Goal: Task Accomplishment & Management: Manage account settings

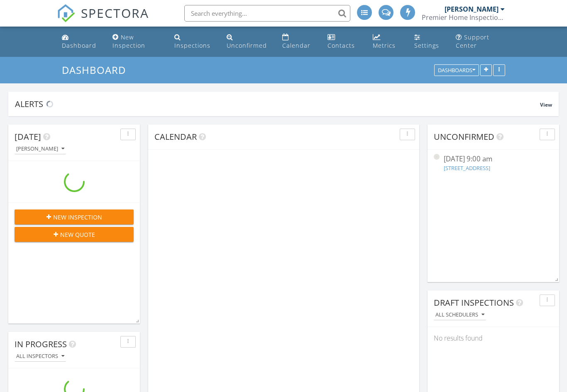
scroll to position [984, 567]
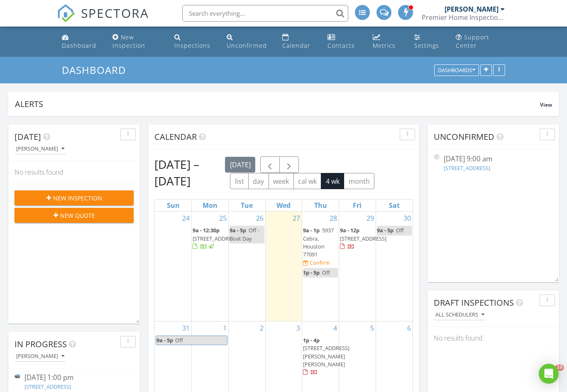
click at [134, 42] on div "New Inspection" at bounding box center [128, 41] width 33 height 16
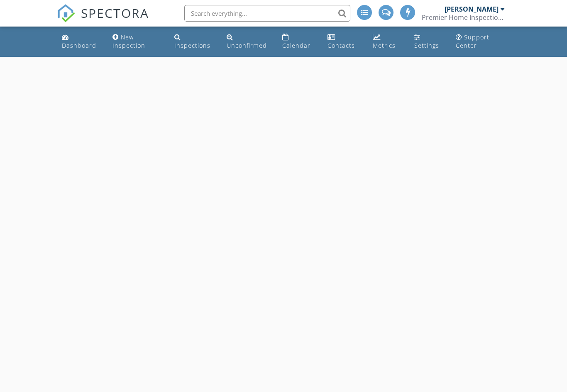
select select "7"
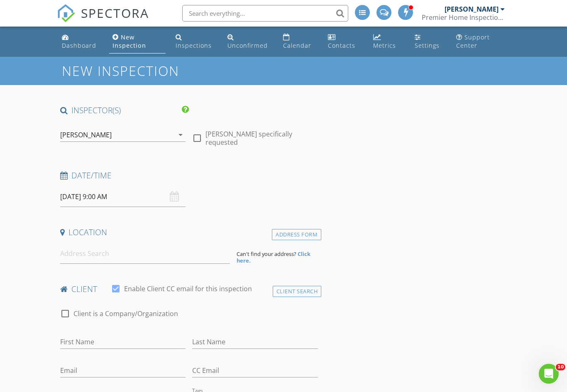
click at [117, 195] on input "08/28/2025 9:00 AM" at bounding box center [123, 197] width 126 height 20
click at [108, 252] on input at bounding box center [145, 254] width 170 height 20
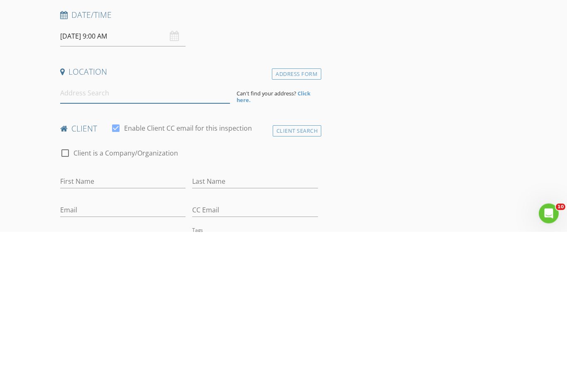
click at [107, 244] on input at bounding box center [145, 254] width 170 height 20
paste input "636 Villa Dr, Crystal Beach, TX 77650"
type input "636 Villa Dr, Crystal Beach, TX 77650, USA"
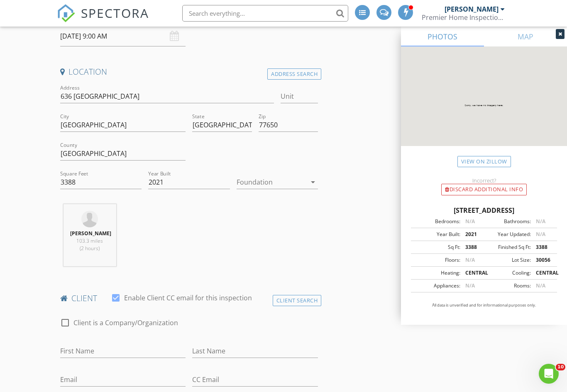
click at [282, 178] on div at bounding box center [272, 182] width 70 height 13
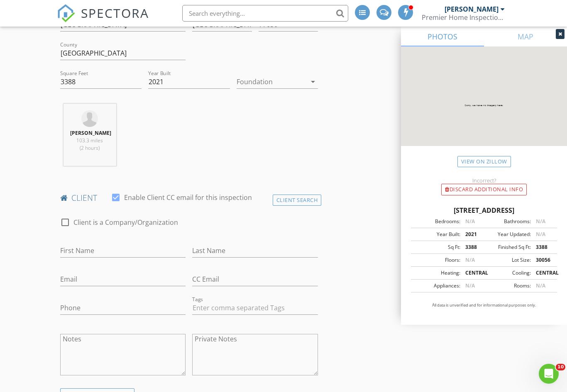
scroll to position [367, 0]
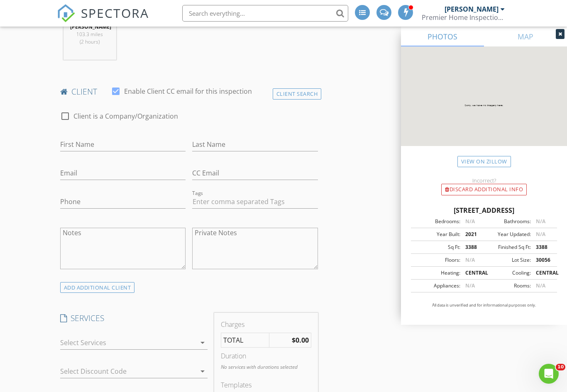
click at [298, 100] on div "Client Search" at bounding box center [297, 93] width 49 height 11
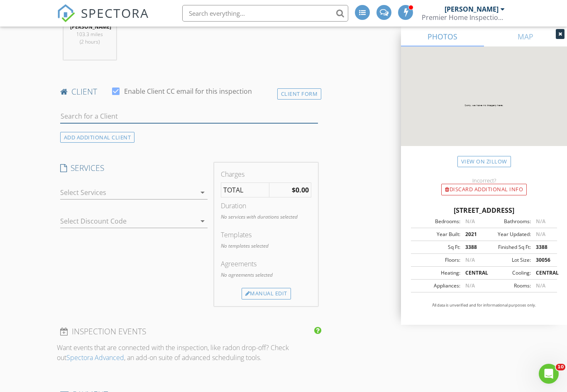
click at [194, 120] on input "text" at bounding box center [189, 117] width 258 height 14
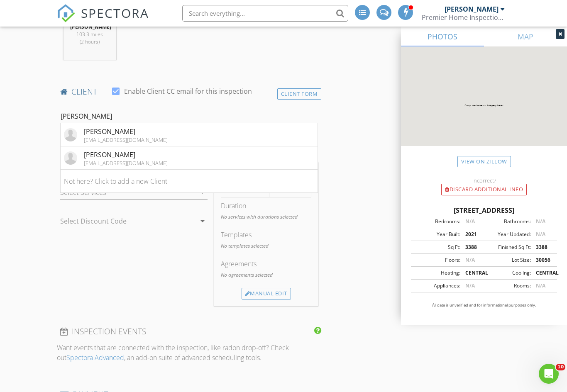
scroll to position [401, 0]
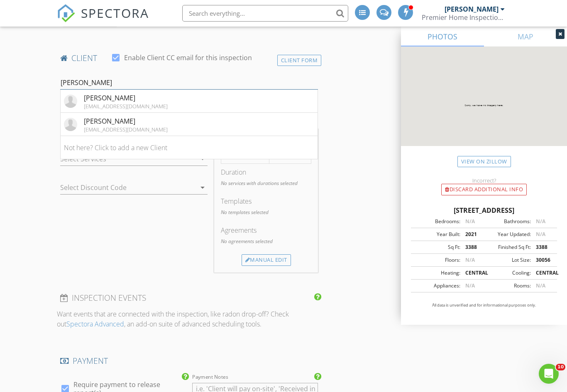
type input "[PERSON_NAME]"
click at [145, 107] on li "Chris Bonner cbonner@anytickets.com" at bounding box center [189, 101] width 257 height 23
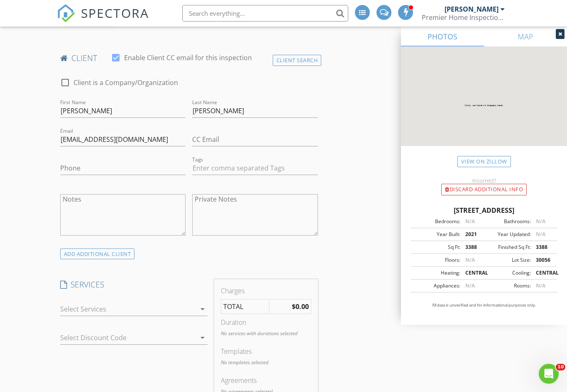
click at [178, 313] on div at bounding box center [128, 309] width 136 height 13
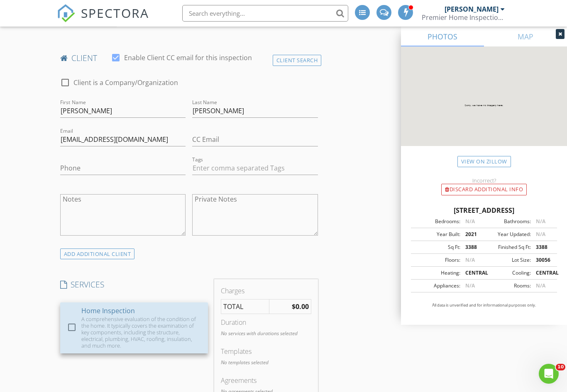
click at [90, 325] on div "A comprehensive evaluation of the condition of the home. It typically covers th…" at bounding box center [141, 332] width 120 height 33
checkbox input "true"
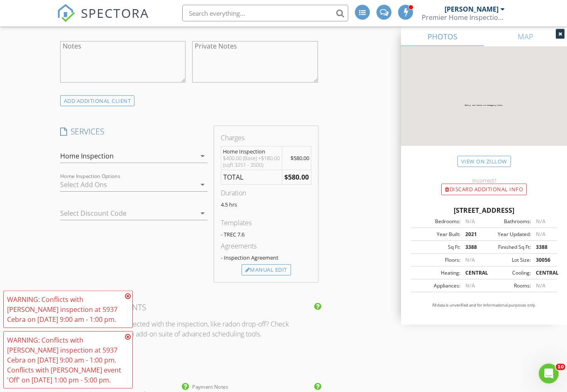
scroll to position [555, 0]
click at [278, 275] on div "Manual Edit" at bounding box center [266, 269] width 49 height 12
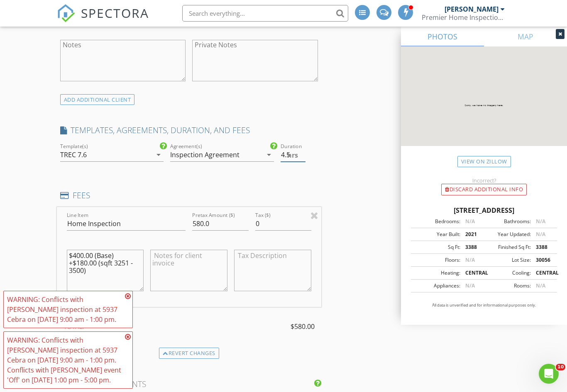
click at [303, 162] on input "4.5" at bounding box center [293, 155] width 25 height 14
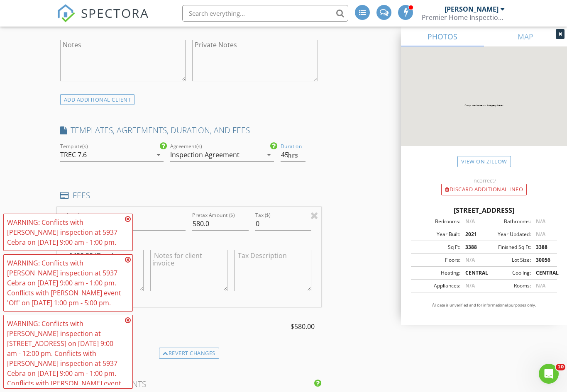
click at [329, 169] on div "INSPECTOR(S) check_box Larry Waidhofer PRIMARY Larry Waidhofer arrow_drop_down …" at bounding box center [284, 393] width 454 height 1686
click at [287, 159] on input "45" at bounding box center [293, 155] width 25 height 14
type input "4"
type input "5"
click at [341, 170] on div "INSPECTOR(S) check_box Larry Waidhofer PRIMARY Larry Waidhofer arrow_drop_down …" at bounding box center [284, 393] width 454 height 1686
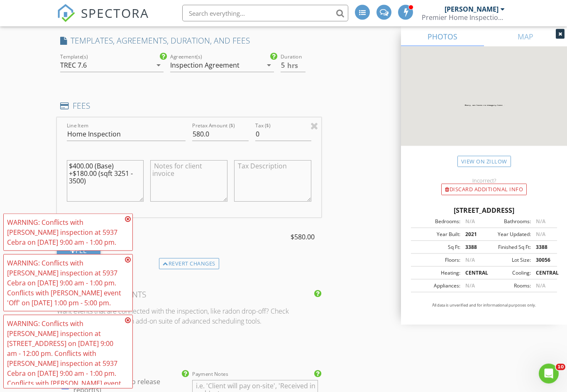
scroll to position [645, 0]
click at [219, 141] on input "580.0" at bounding box center [220, 134] width 56 height 14
type input "5"
type input "740.00"
click at [357, 174] on div "INSPECTOR(S) check_box Larry Waidhofer PRIMARY Larry Waidhofer arrow_drop_down …" at bounding box center [284, 303] width 454 height 1686
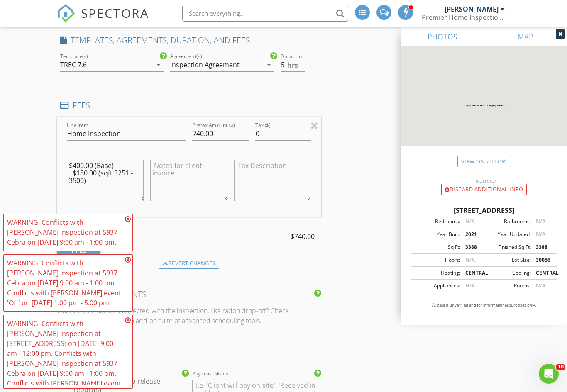
click at [112, 191] on textarea "$400.00 (Base) +$180.00 (sqft 3251 - 3500)" at bounding box center [105, 181] width 77 height 42
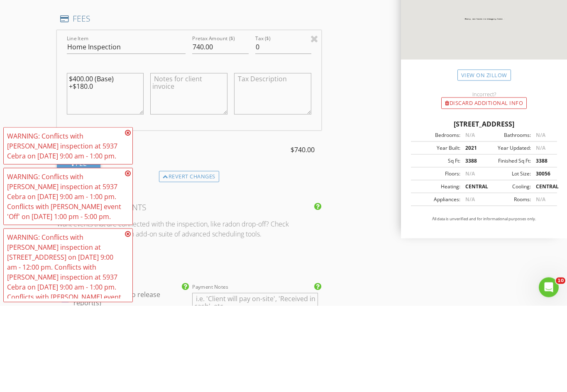
type textarea "$400.00 ("
click at [341, 144] on div "INSPECTOR(S) check_box Larry Waidhofer PRIMARY Larry Waidhofer arrow_drop_down …" at bounding box center [284, 303] width 454 height 1686
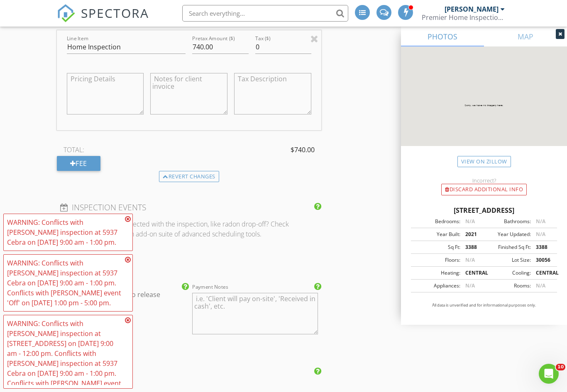
click at [180, 183] on div "Revert changes" at bounding box center [189, 177] width 60 height 12
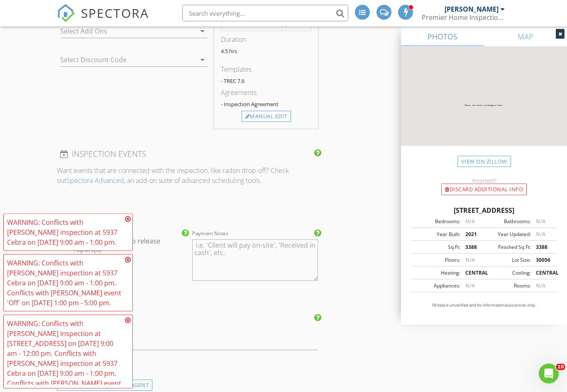
scroll to position [639, 0]
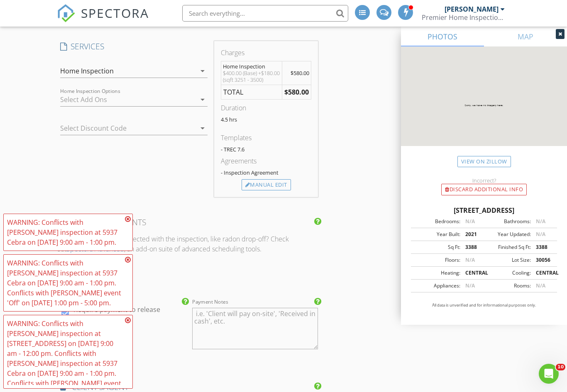
click at [151, 106] on div at bounding box center [128, 99] width 136 height 13
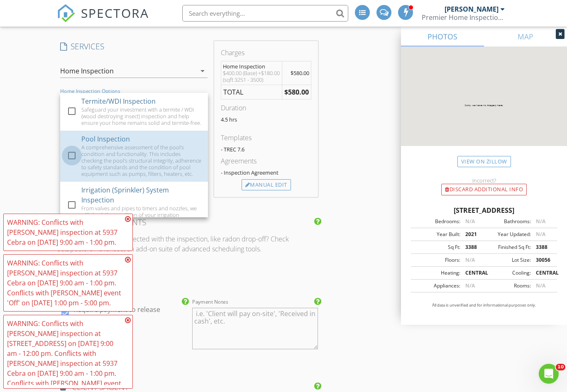
click at [73, 162] on div at bounding box center [72, 156] width 14 height 14
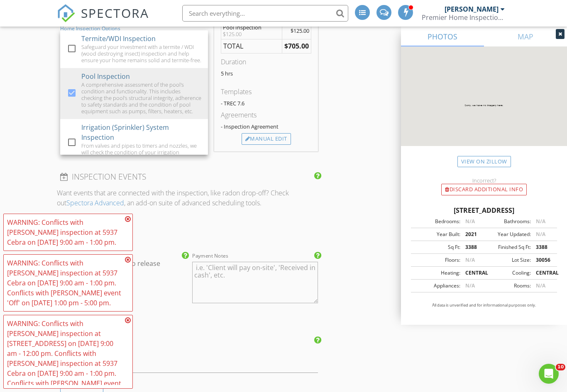
scroll to position [580, 0]
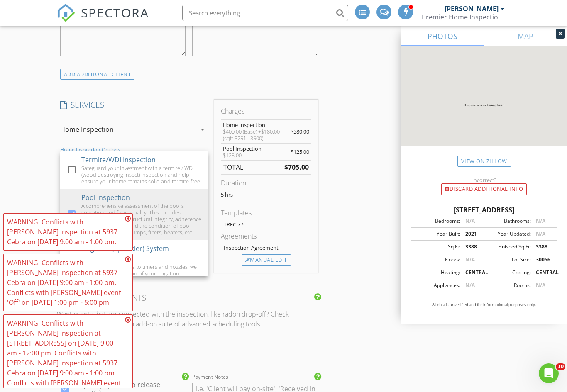
click at [271, 266] on div "Manual Edit" at bounding box center [266, 261] width 49 height 12
type input "580.0"
type textarea "$400.00 (Base) +$180.00 (sqft 3251 - 3500)"
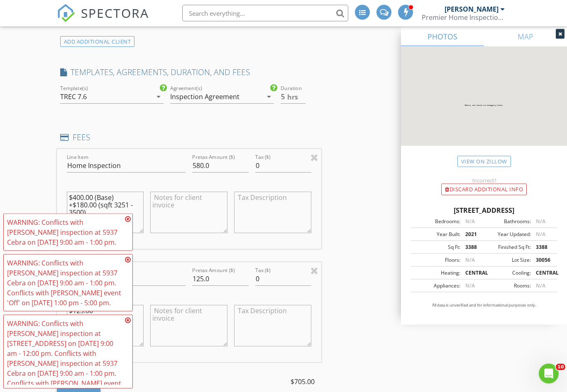
scroll to position [621, 0]
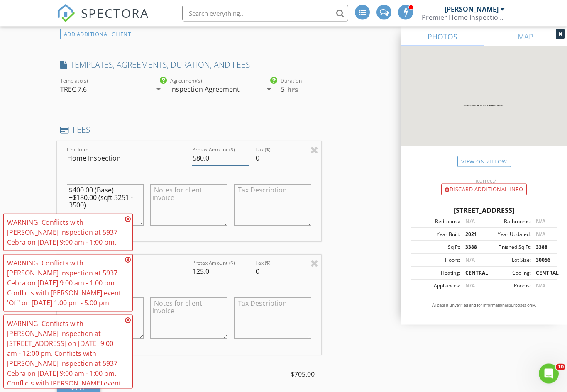
click at [218, 166] on input "580.0" at bounding box center [220, 159] width 56 height 14
type input "5"
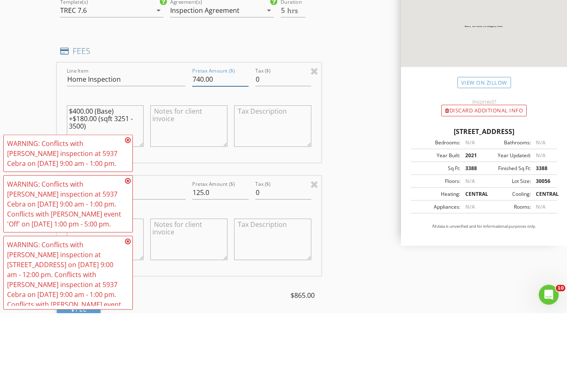
type input "740.00"
click at [345, 150] on div "INSPECTOR(S) check_box Larry Waidhofer PRIMARY Larry Waidhofer arrow_drop_down …" at bounding box center [284, 383] width 454 height 1799
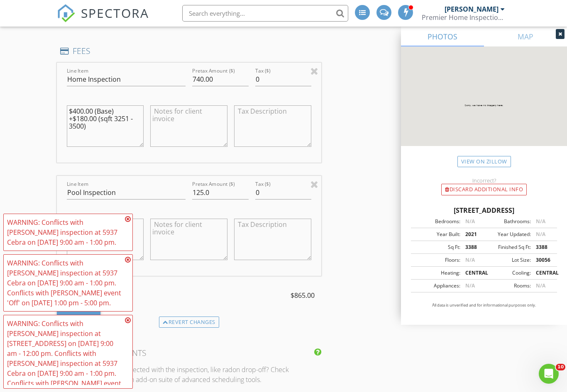
click at [112, 144] on textarea "$400.00 (Base) +$180.00 (sqft 3251 - 3500)" at bounding box center [105, 126] width 77 height 42
type textarea "$400.00 ("
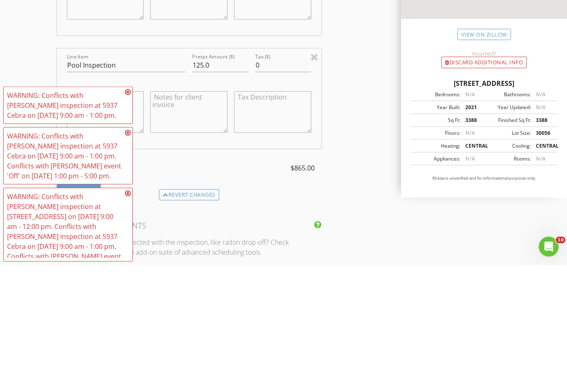
click at [127, 216] on icon at bounding box center [128, 219] width 6 height 7
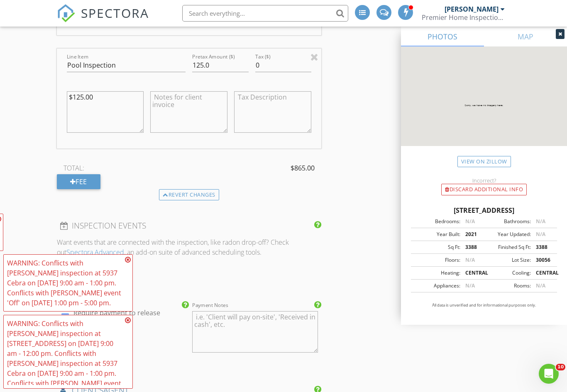
click at [114, 119] on textarea "$125.00" at bounding box center [105, 112] width 77 height 42
type textarea "$"
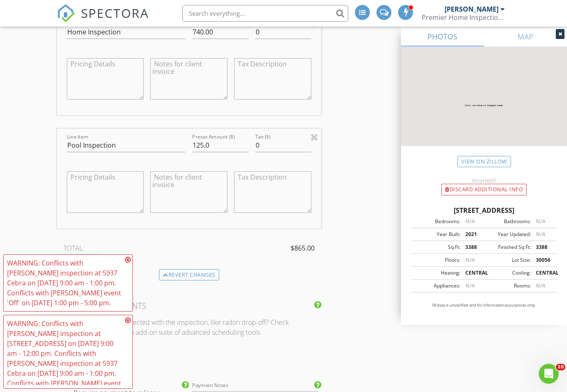
scroll to position [764, 0]
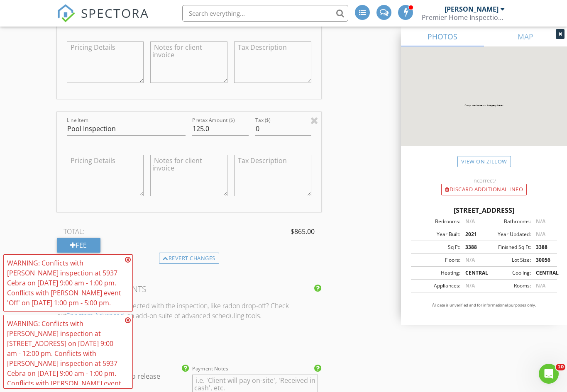
click at [199, 264] on div "Revert changes" at bounding box center [189, 259] width 60 height 12
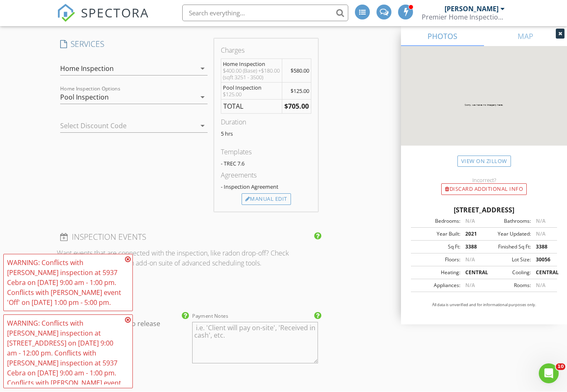
click at [144, 100] on div "Pool Inspection" at bounding box center [128, 97] width 136 height 13
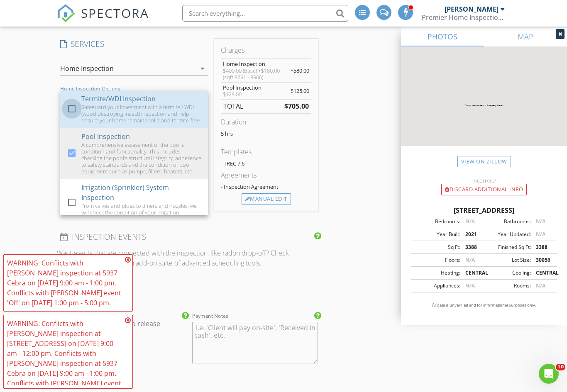
click at [76, 109] on div at bounding box center [72, 109] width 14 height 14
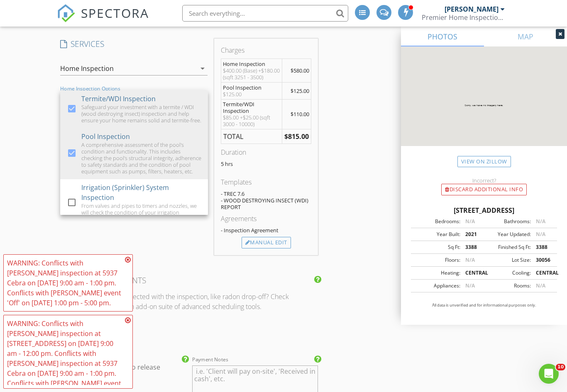
click at [350, 208] on div "INSPECTOR(S) check_box Larry Waidhofer PRIMARY Larry Waidhofer arrow_drop_down …" at bounding box center [284, 297] width 454 height 1668
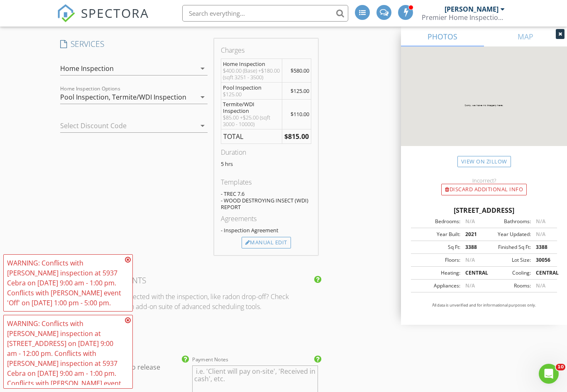
click at [264, 249] on div "Manual Edit" at bounding box center [266, 243] width 49 height 12
type input "580.0"
type textarea "$400.00 (Base) +$180.00 (sqft 3251 - 3500)"
type textarea "$125.00"
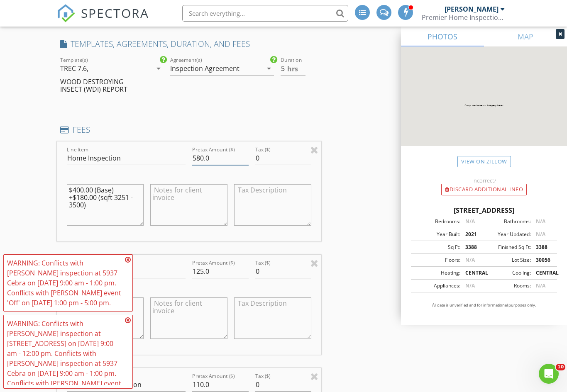
click at [217, 165] on input "580.0" at bounding box center [220, 159] width 56 height 14
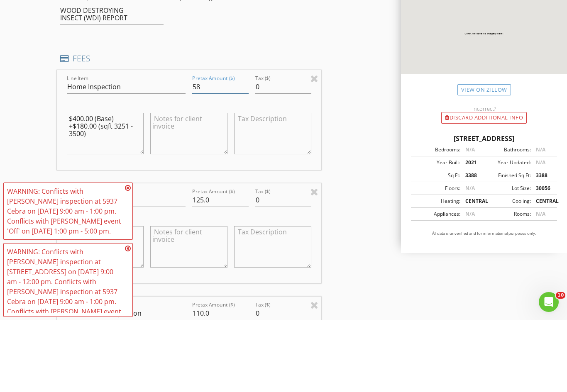
type input "5"
type input "740"
type input "740.00"
click at [107, 185] on textarea "$400.00 (Base) +$180.00 (sqft 3251 - 3500)" at bounding box center [105, 206] width 77 height 42
type textarea "$400.00 ("
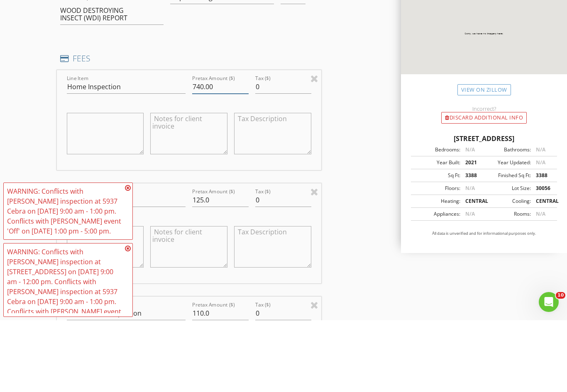
click at [231, 152] on input "740.00" at bounding box center [220, 159] width 56 height 14
type input "750.00"
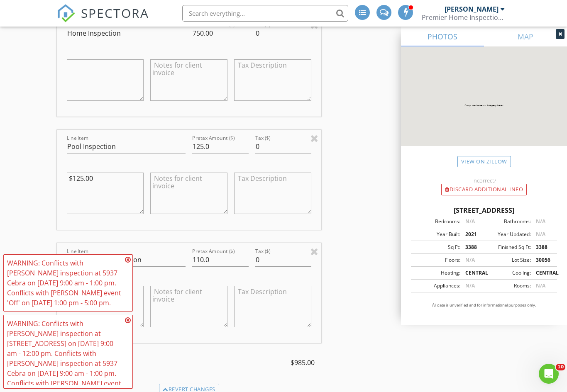
scroll to position [809, 0]
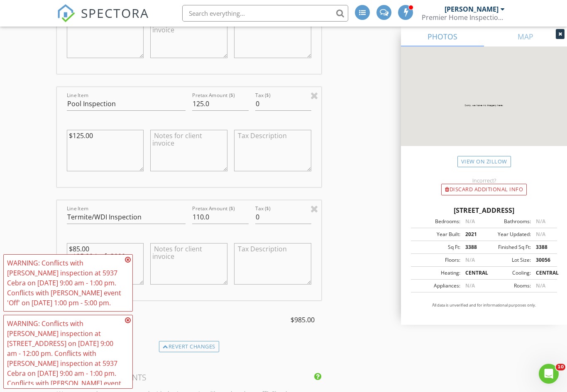
click at [111, 156] on textarea "$125.00" at bounding box center [105, 151] width 77 height 42
type textarea "$"
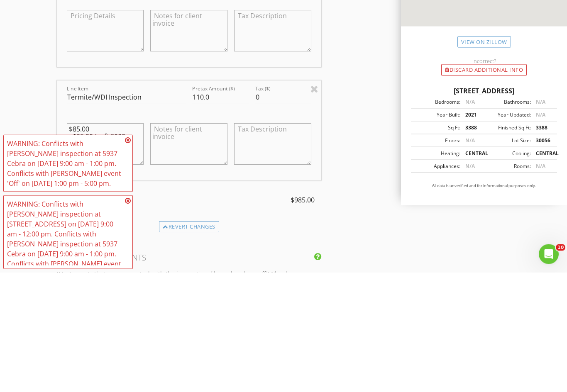
click at [126, 257] on icon at bounding box center [128, 260] width 6 height 7
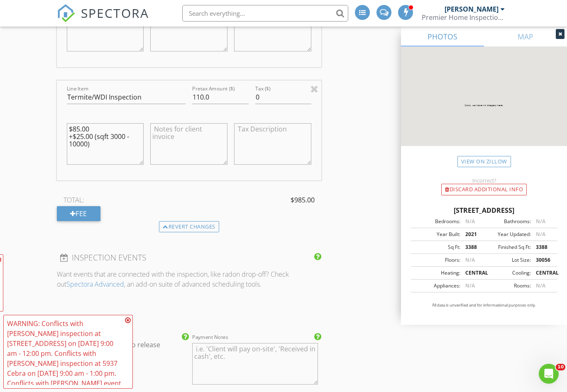
click at [123, 156] on textarea "$85.00 +$25.00 (sqft 3000 - 10000)" at bounding box center [105, 144] width 77 height 42
type textarea "$"
click at [359, 299] on div "INSPECTOR(S) check_box Larry Waidhofer PRIMARY Larry Waidhofer arrow_drop_down …" at bounding box center [284, 143] width 454 height 1934
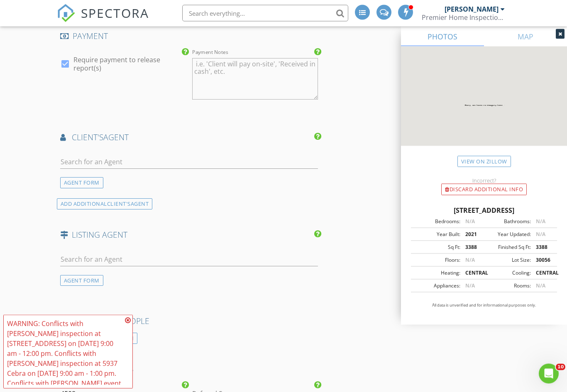
scroll to position [1218, 0]
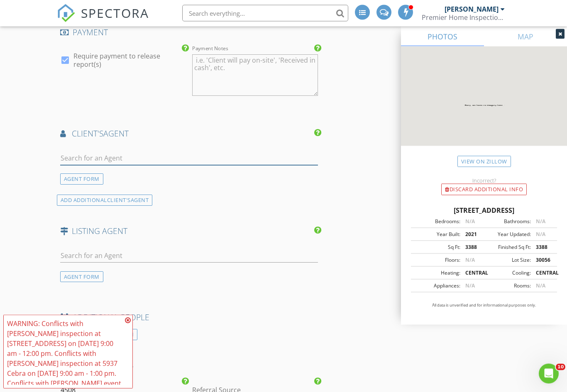
click at [173, 163] on input "text" at bounding box center [189, 159] width 258 height 14
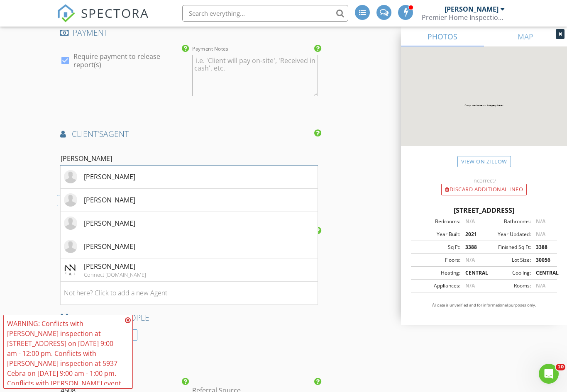
type input "Tiffany v"
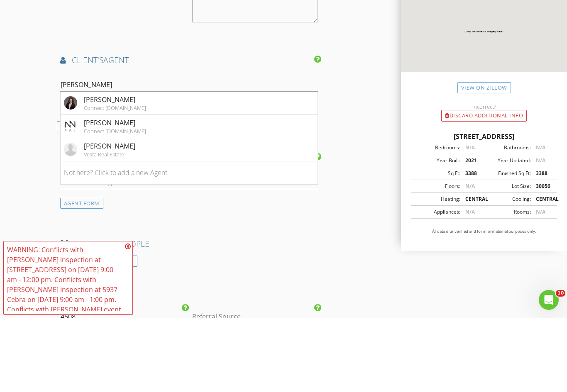
click at [130, 202] on div "Connect Realty.com" at bounding box center [115, 205] width 62 height 7
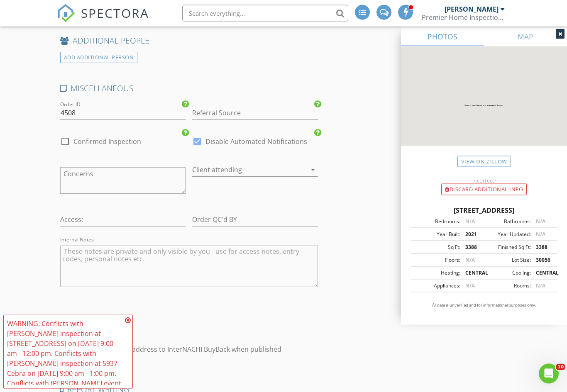
scroll to position [1811, 0]
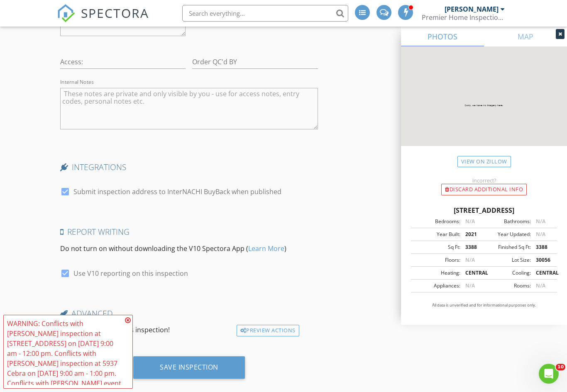
click at [198, 375] on div "Save Inspection" at bounding box center [189, 368] width 112 height 22
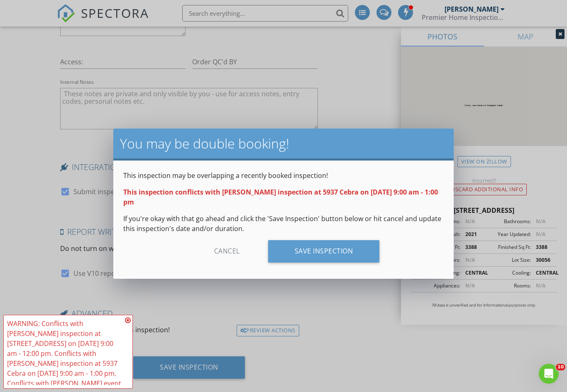
click at [303, 254] on div "Save Inspection" at bounding box center [324, 251] width 112 height 22
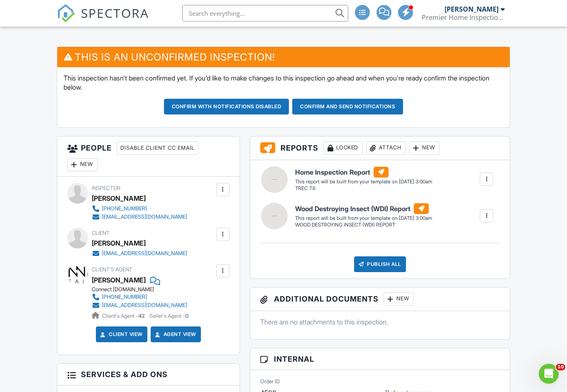
scroll to position [206, 0]
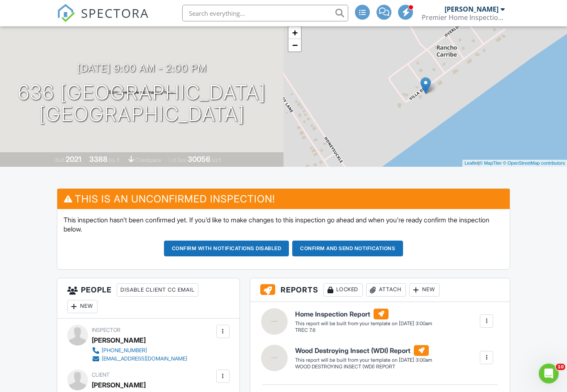
click at [289, 249] on button "Confirm and send notifications" at bounding box center [226, 249] width 125 height 16
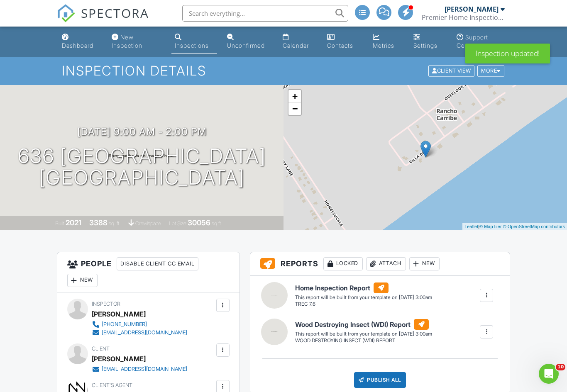
click at [79, 39] on link "Dashboard" at bounding box center [80, 42] width 43 height 24
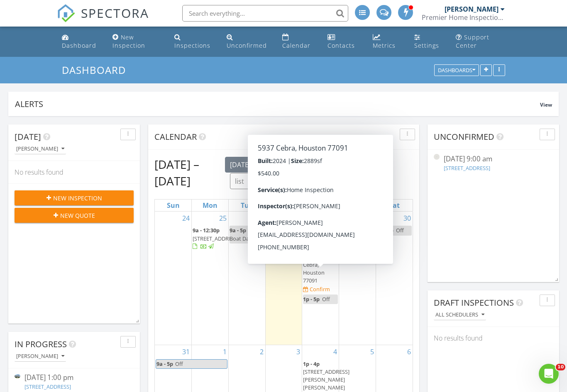
click at [310, 285] on span "5937 Cebra, Houston 77091" at bounding box center [318, 269] width 31 height 32
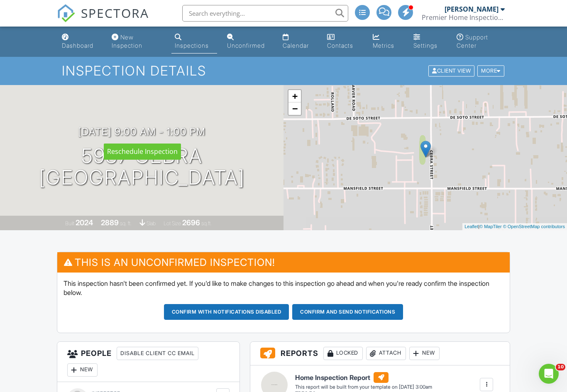
click at [159, 135] on h3 "08/28/2025 9:00 am - 1:00 pm" at bounding box center [141, 131] width 127 height 11
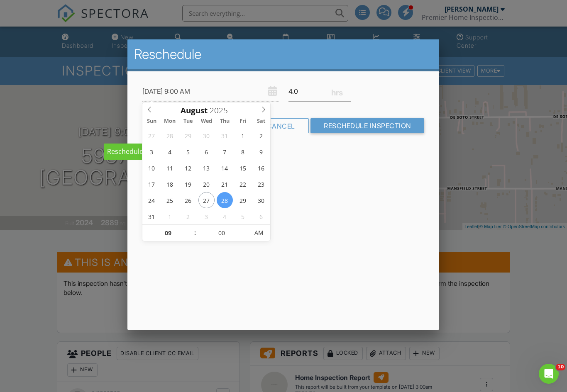
click at [214, 86] on input "08/28/2025 9:00 AM" at bounding box center [210, 91] width 136 height 20
type input "[DATE] 9:00 AM"
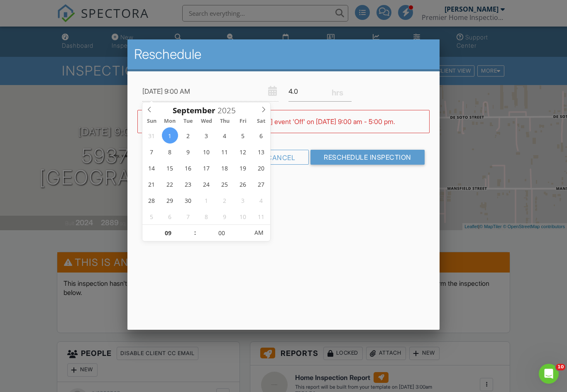
click at [369, 159] on input "Reschedule Inspection" at bounding box center [367, 157] width 114 height 15
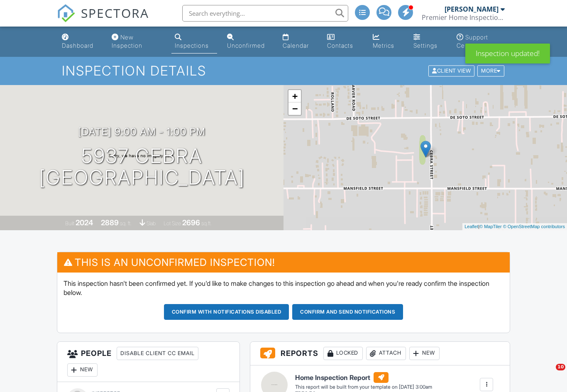
click at [85, 37] on link "Dashboard" at bounding box center [80, 42] width 43 height 24
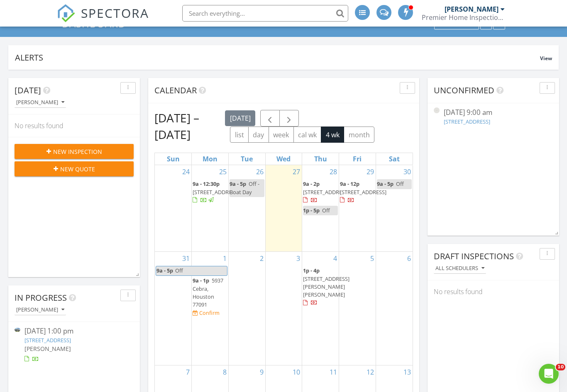
scroll to position [4, 4]
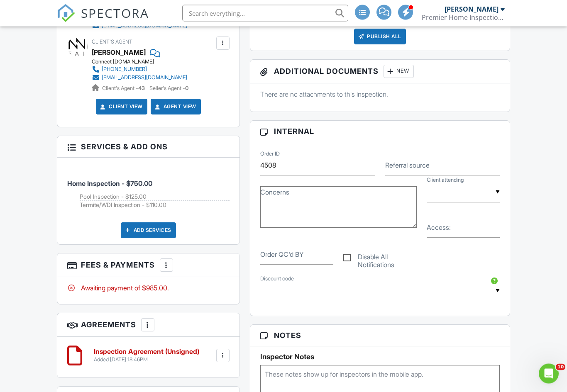
scroll to position [340, 0]
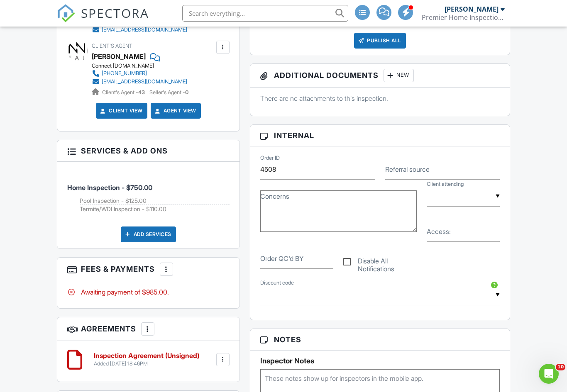
click at [171, 270] on div at bounding box center [166, 269] width 8 height 8
click at [205, 292] on li "Edit Fees & Payments" at bounding box center [208, 294] width 87 height 21
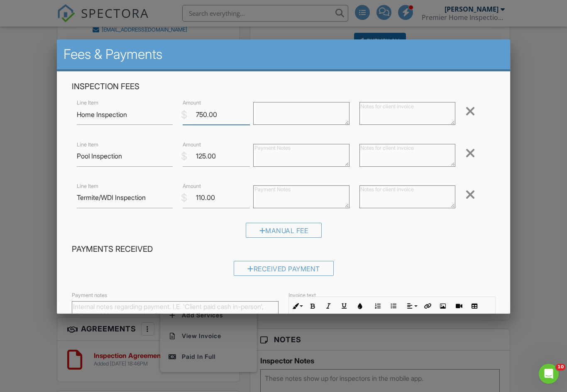
click at [223, 117] on input "750.00" at bounding box center [216, 115] width 67 height 20
type input "7"
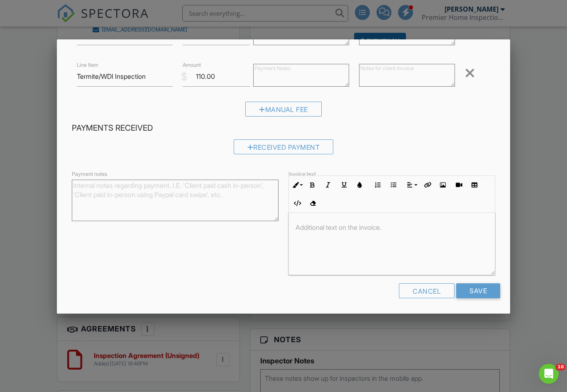
scroll to position [121, 0]
type input "840.00"
click at [474, 296] on input "Save" at bounding box center [478, 291] width 44 height 15
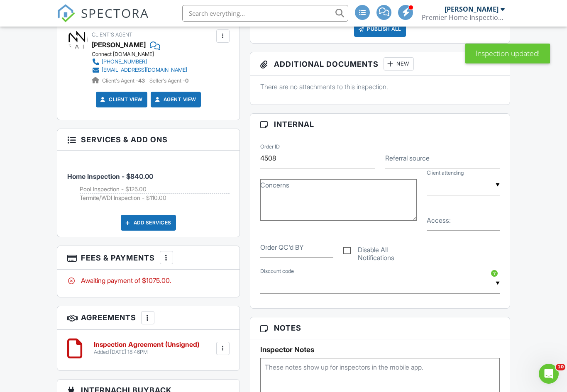
scroll to position [485, 0]
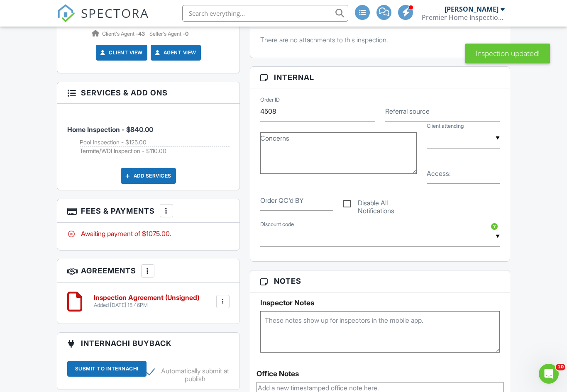
click at [223, 301] on div at bounding box center [223, 302] width 8 height 8
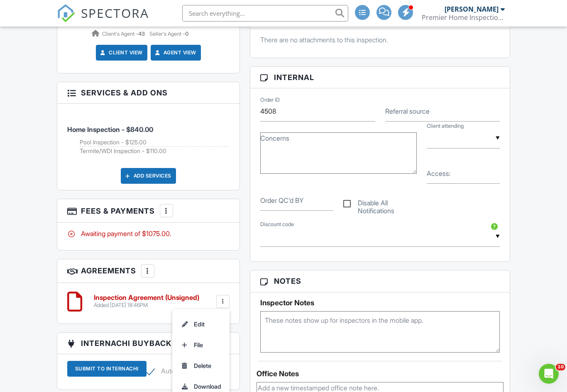
click at [205, 326] on li "Edit" at bounding box center [200, 324] width 47 height 21
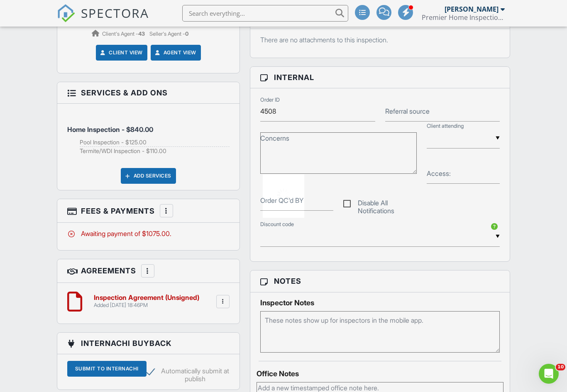
scroll to position [500, 0]
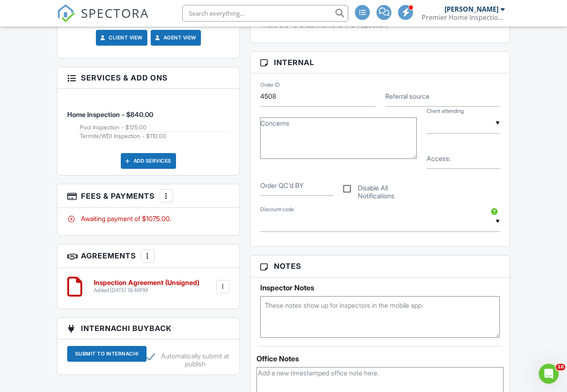
click at [225, 289] on div at bounding box center [222, 286] width 13 height 13
click at [212, 347] on li "Delete" at bounding box center [200, 351] width 47 height 21
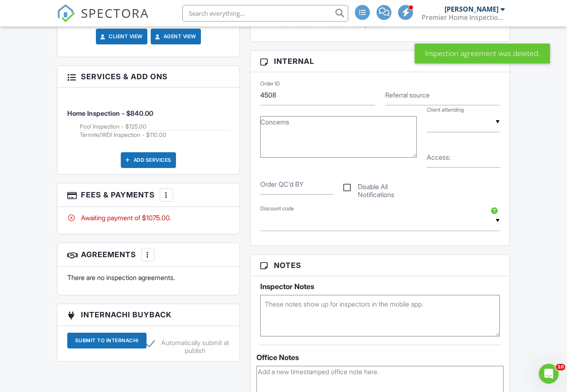
click at [146, 256] on div at bounding box center [148, 255] width 8 height 8
click at [187, 278] on li "Add Agreement" at bounding box center [198, 280] width 102 height 21
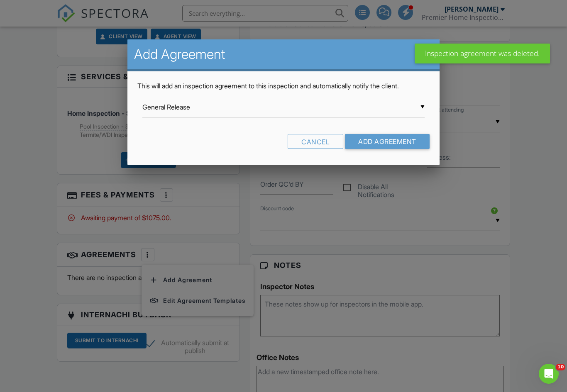
click at [213, 112] on input "General Release" at bounding box center [283, 107] width 282 height 20
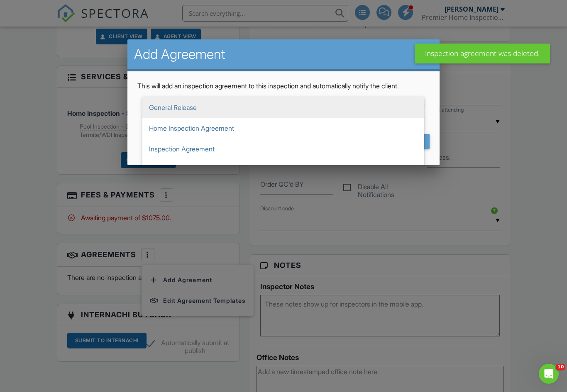
click at [218, 151] on span "Inspection Agreement" at bounding box center [283, 149] width 282 height 21
type input "Inspection Agreement"
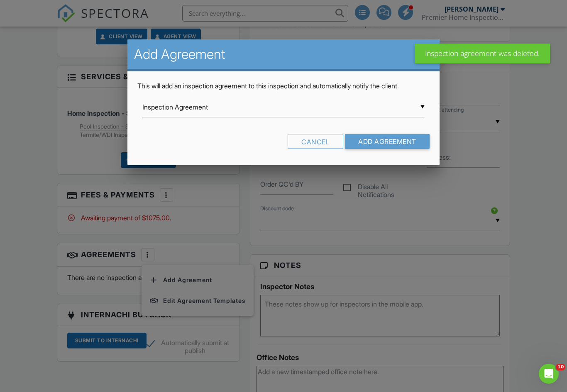
click at [374, 142] on input "Add Agreement" at bounding box center [387, 141] width 85 height 15
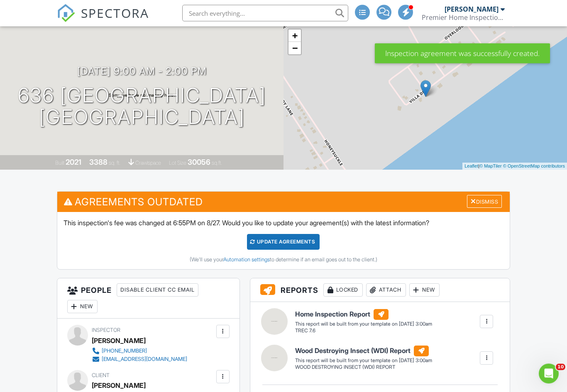
scroll to position [86, 0]
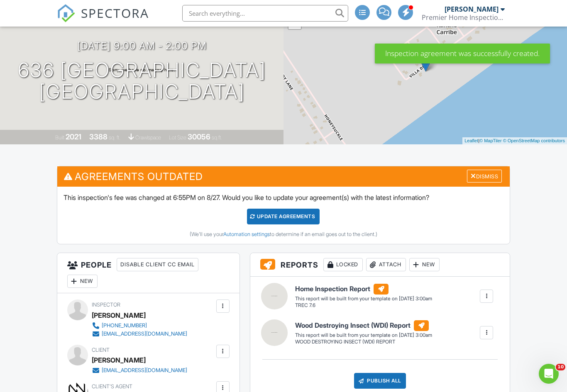
click at [484, 177] on div "Dismiss" at bounding box center [484, 176] width 35 height 13
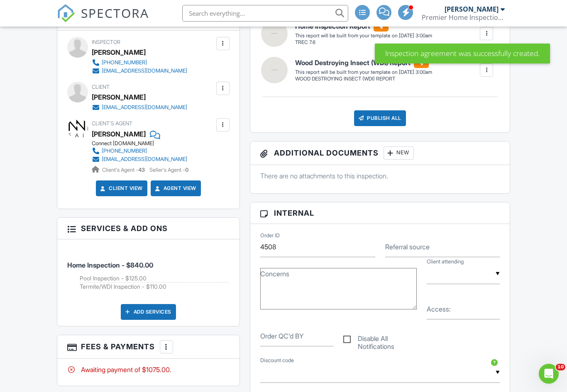
scroll to position [300, 0]
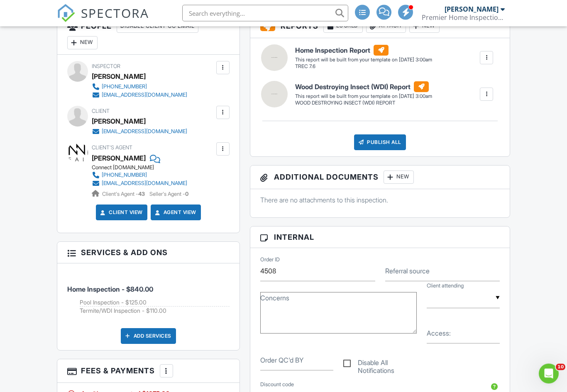
click at [222, 113] on div at bounding box center [223, 113] width 8 height 8
click at [218, 142] on li "Edit" at bounding box center [203, 137] width 42 height 21
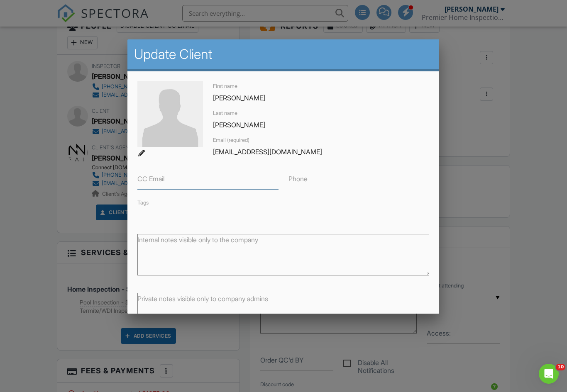
click at [203, 188] on input "CC Email" at bounding box center [207, 179] width 141 height 20
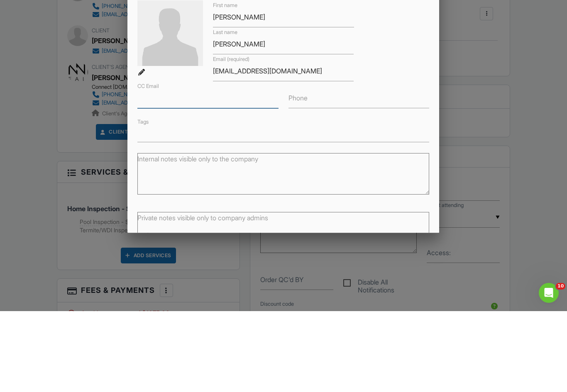
click at [174, 169] on input "CC Email" at bounding box center [207, 179] width 141 height 20
click at [163, 169] on input "CC Email" at bounding box center [207, 179] width 141 height 20
paste input "[EMAIL_ADDRESS][DOMAIN_NAME]"
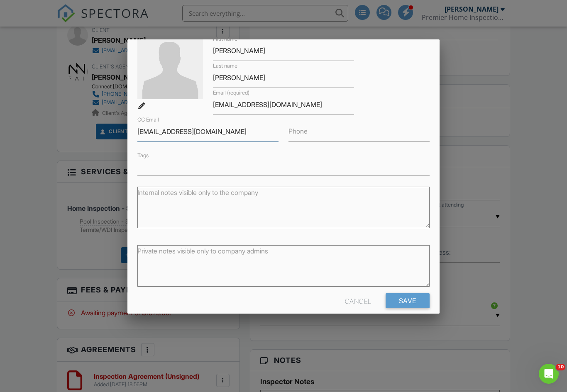
type input "djbonner96@gmail.com"
click at [412, 303] on input "Save" at bounding box center [408, 300] width 44 height 15
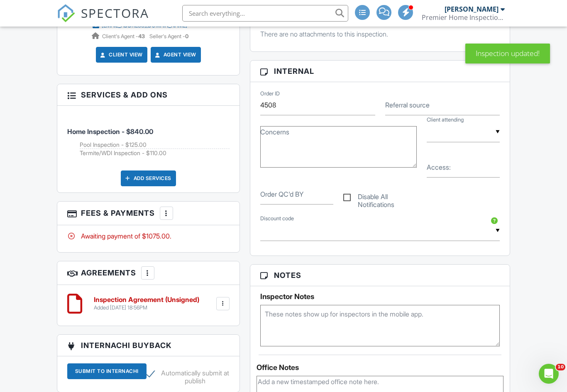
scroll to position [407, 0]
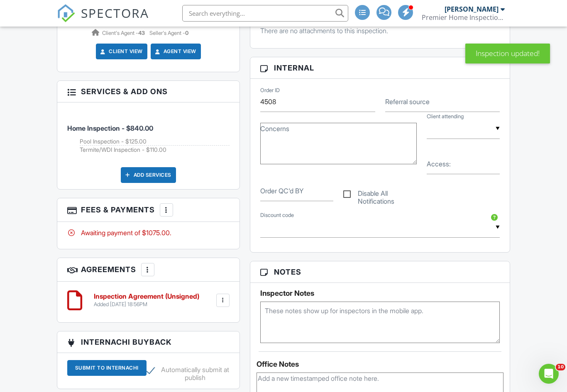
click at [190, 297] on h6 "Inspection Agreement (Unsigned)" at bounding box center [146, 296] width 105 height 7
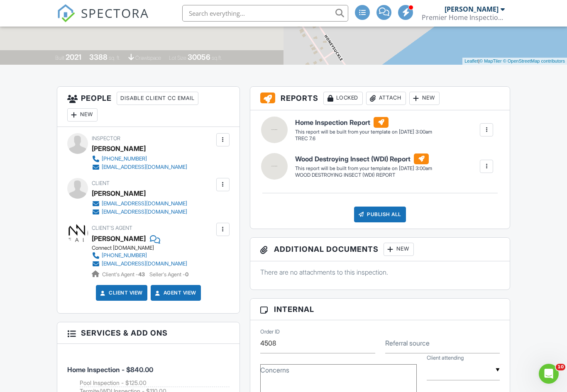
scroll to position [0, 0]
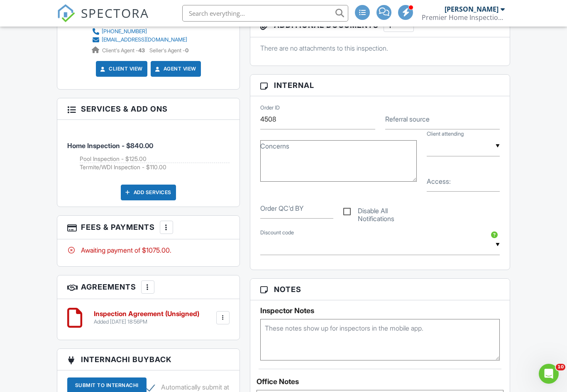
scroll to position [405, 0]
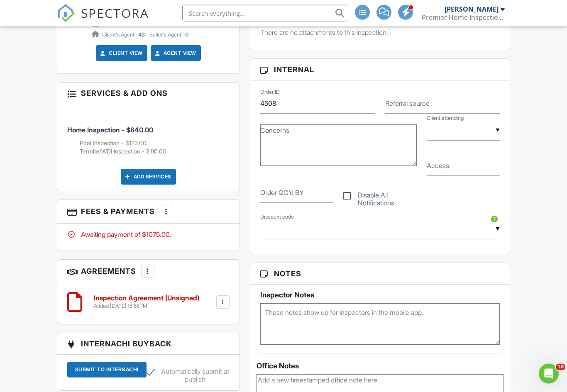
click at [177, 299] on h6 "Inspection Agreement (Unsigned)" at bounding box center [146, 298] width 105 height 7
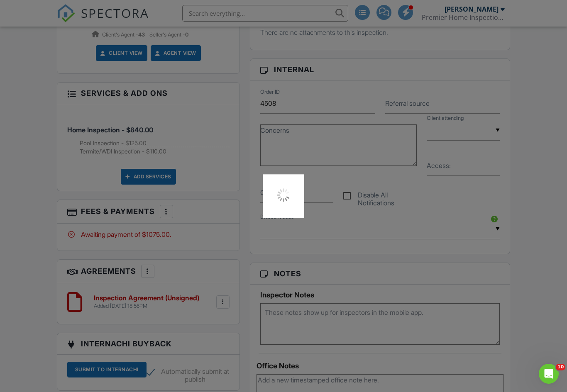
scroll to position [420, 0]
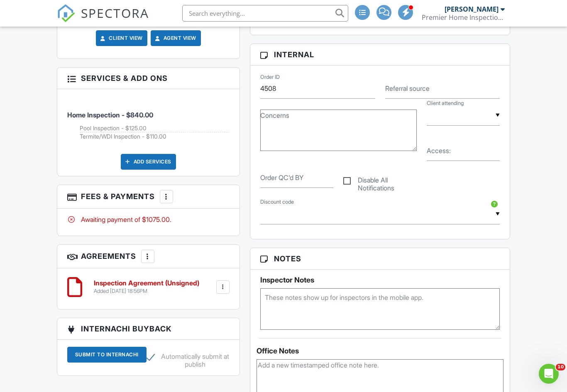
click at [176, 283] on h6 "Inspection Agreement (Unsigned)" at bounding box center [146, 283] width 105 height 7
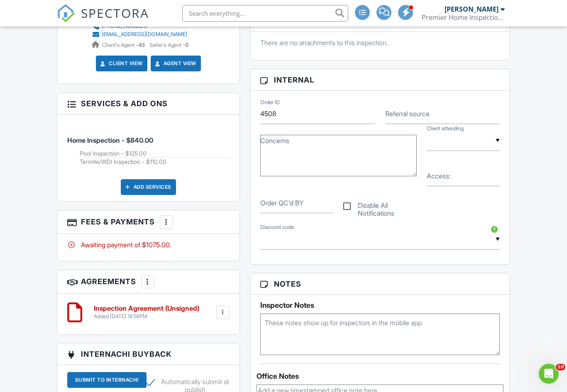
scroll to position [0, 0]
